Goal: Check status: Check status

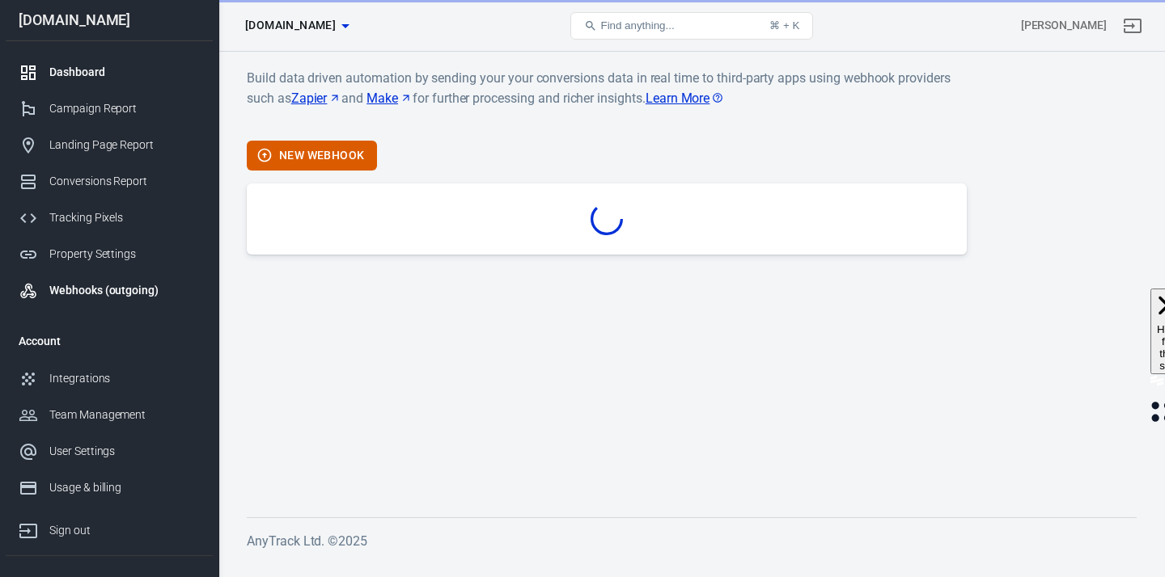
click at [108, 77] on div "Dashboard" at bounding box center [124, 72] width 150 height 17
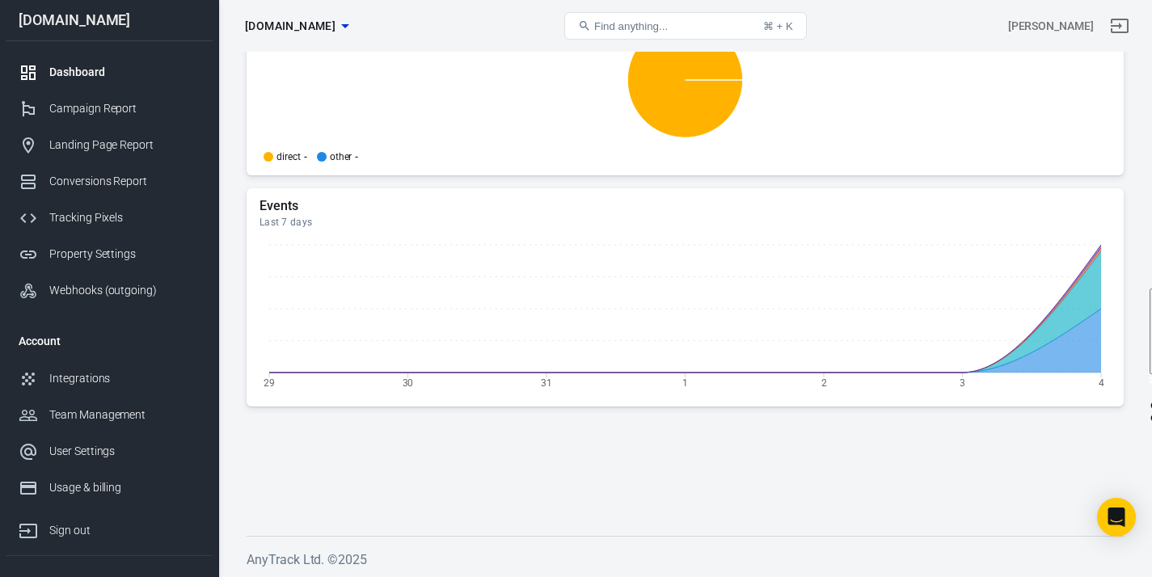
scroll to position [1771, 0]
click at [134, 217] on div "Tracking Pixels" at bounding box center [124, 217] width 150 height 17
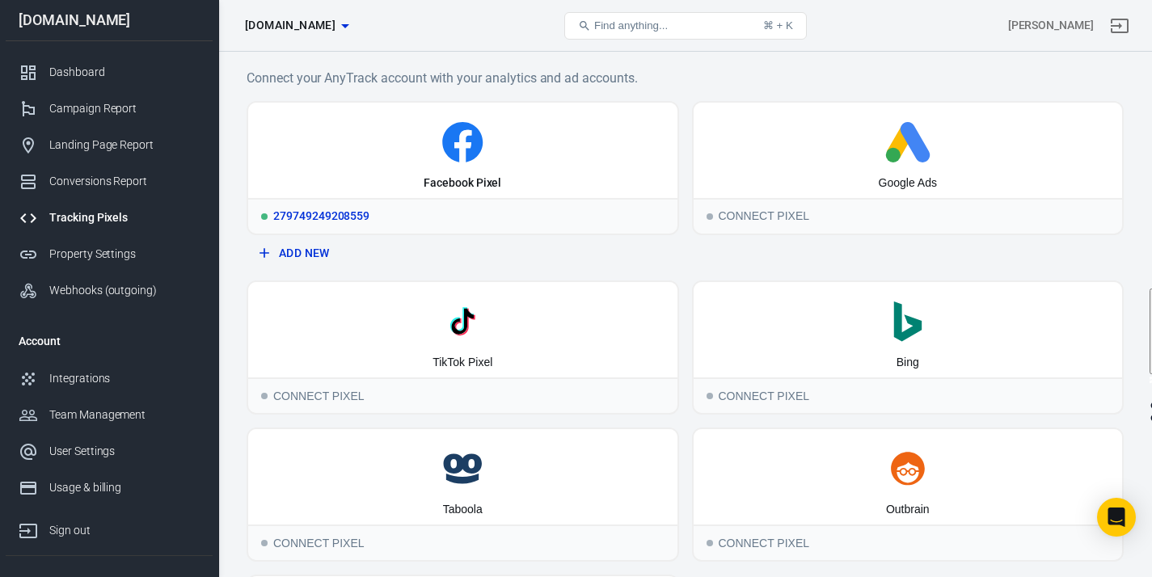
click at [597, 204] on div "279749249208559" at bounding box center [462, 216] width 429 height 36
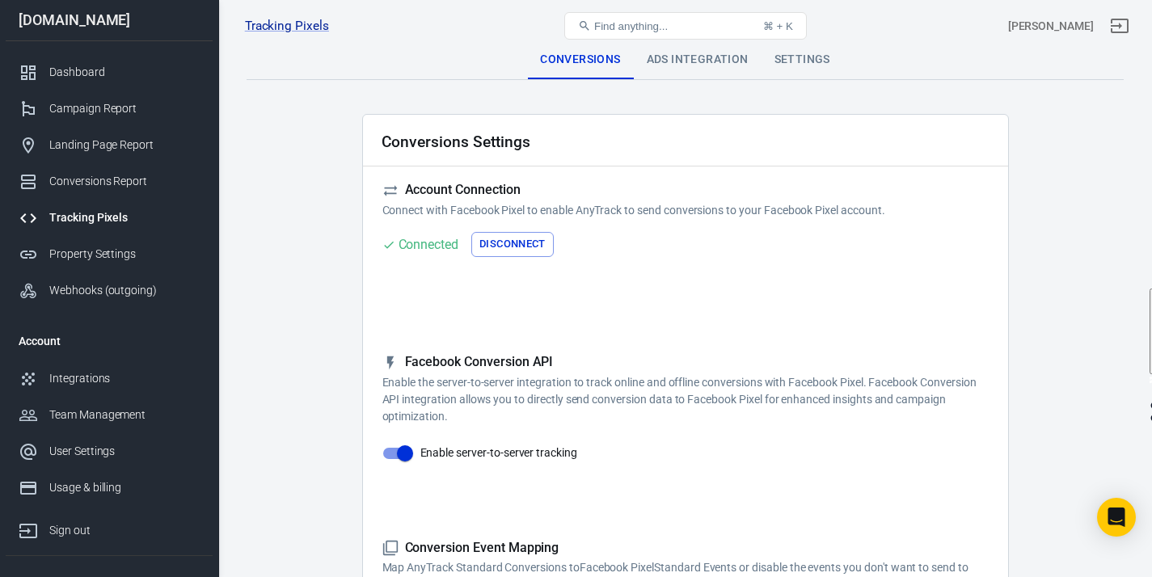
click at [712, 74] on div "Ads Integration" at bounding box center [698, 59] width 128 height 39
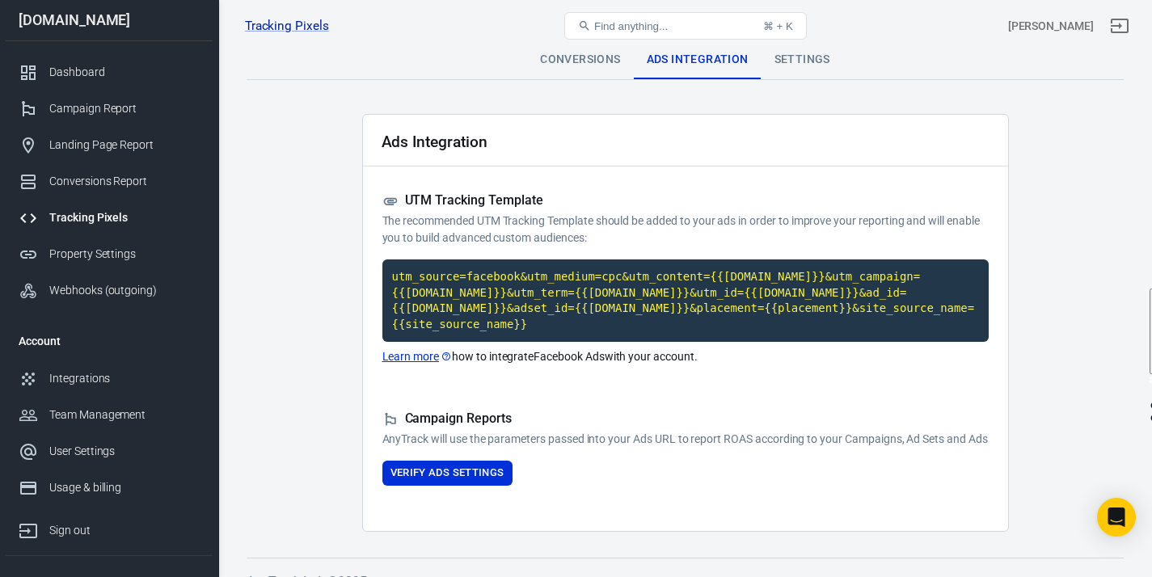
click at [798, 67] on div "Settings" at bounding box center [803, 59] width 82 height 39
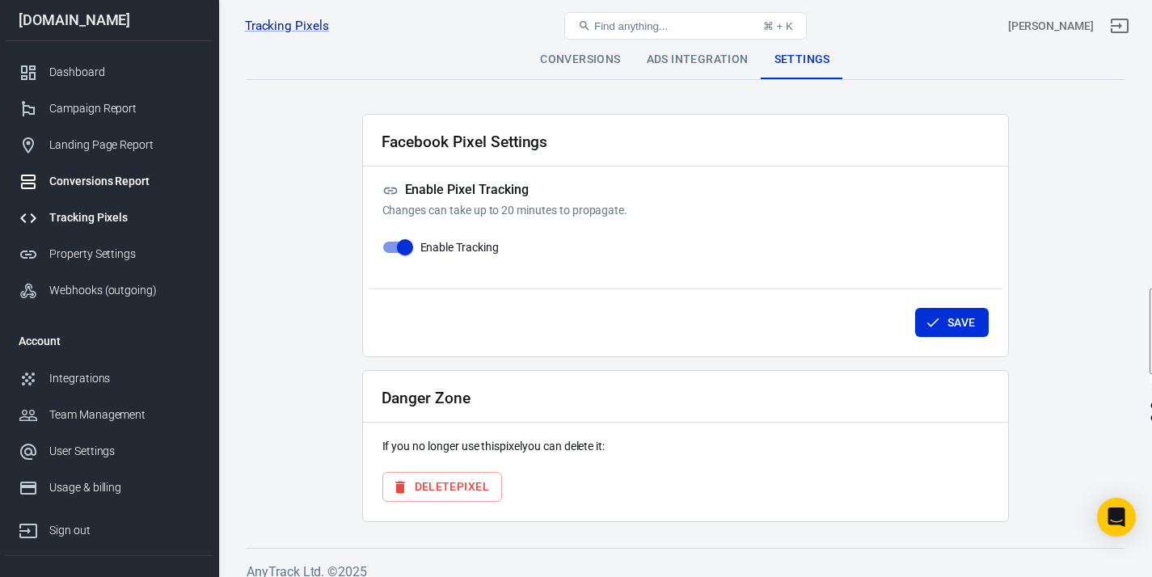
click at [109, 181] on div "Conversions Report" at bounding box center [124, 181] width 150 height 17
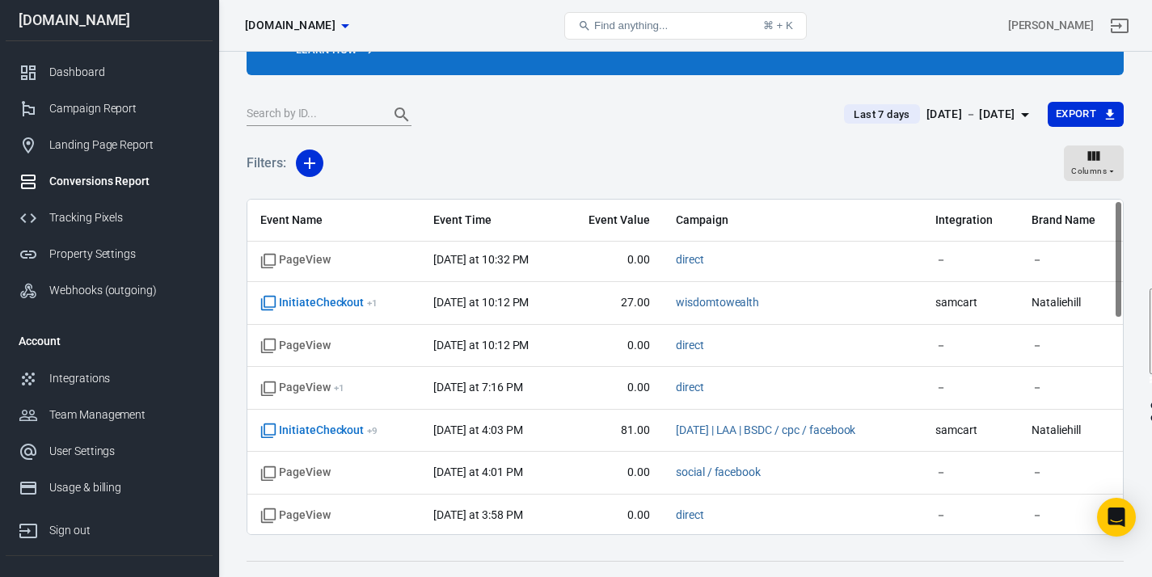
scroll to position [3, 0]
click at [114, 146] on div "Landing Page Report" at bounding box center [124, 145] width 150 height 17
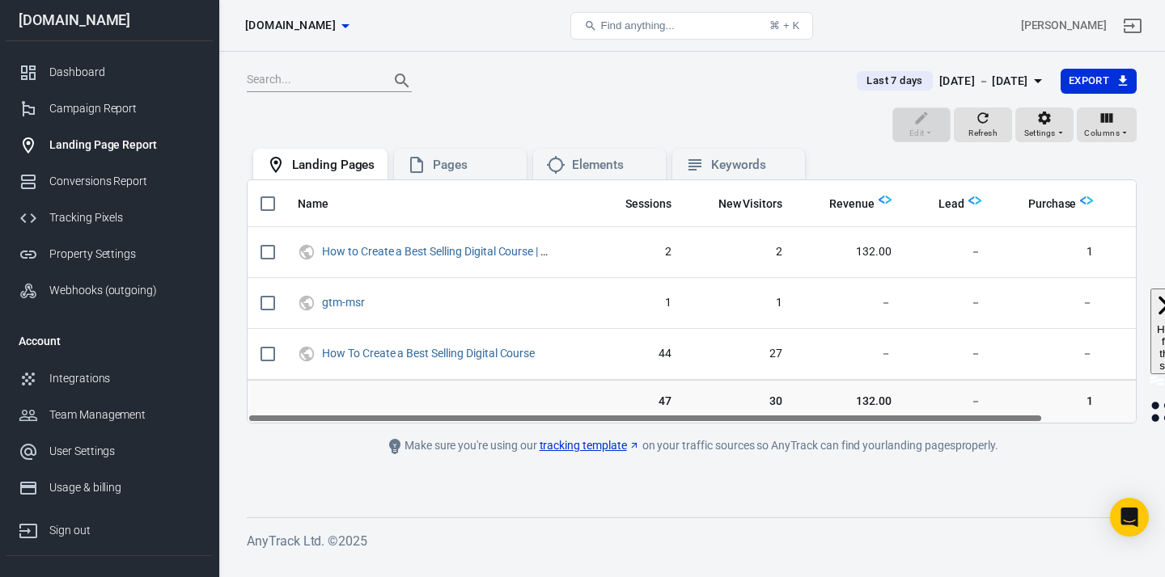
click at [1028, 82] on icon "button" at bounding box center [1037, 80] width 19 height 19
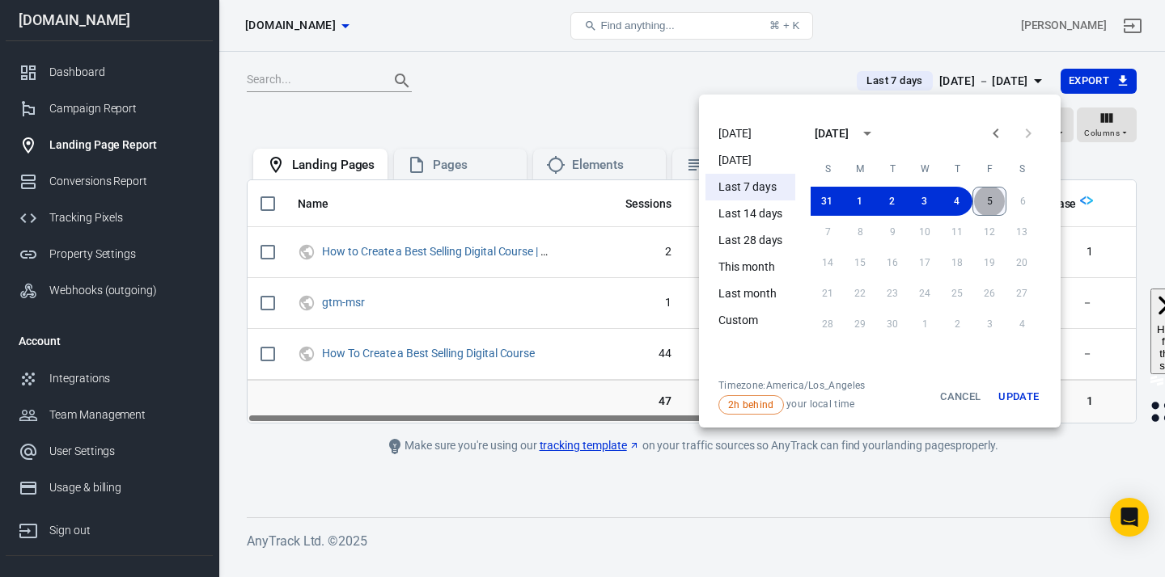
click at [977, 199] on button "5" at bounding box center [989, 201] width 34 height 29
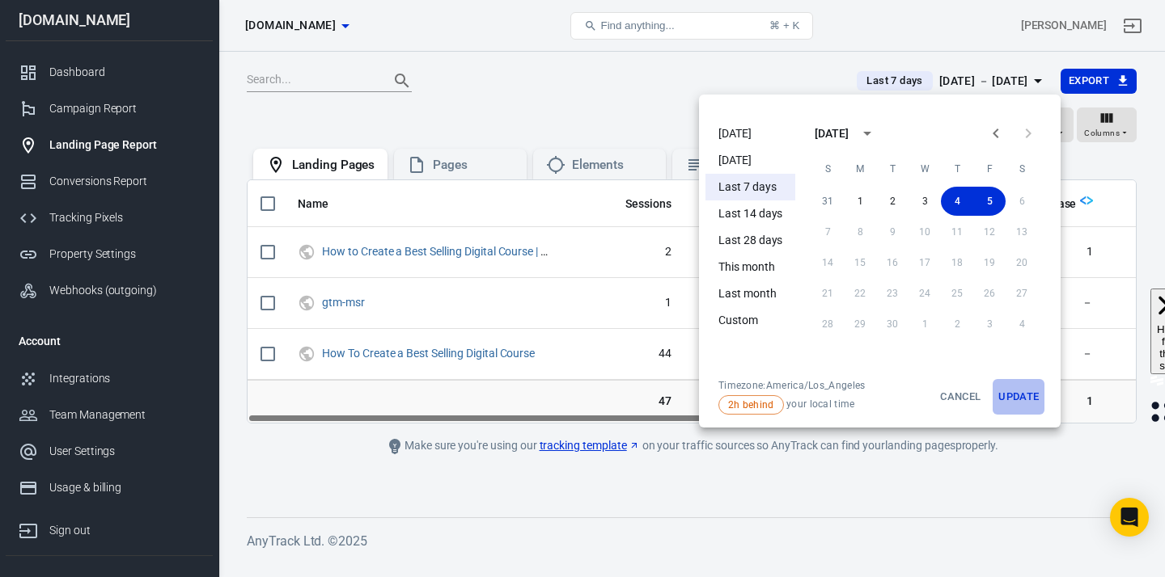
click at [1019, 400] on button "Update" at bounding box center [1018, 397] width 52 height 36
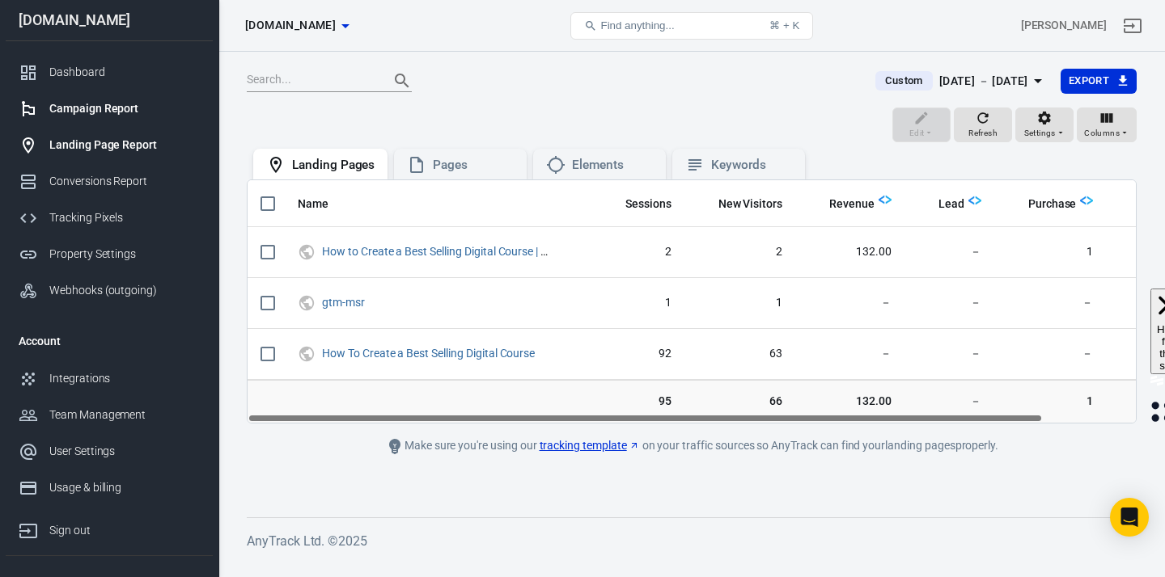
click at [124, 114] on div "Campaign Report" at bounding box center [124, 108] width 150 height 17
